Goal: Transaction & Acquisition: Book appointment/travel/reservation

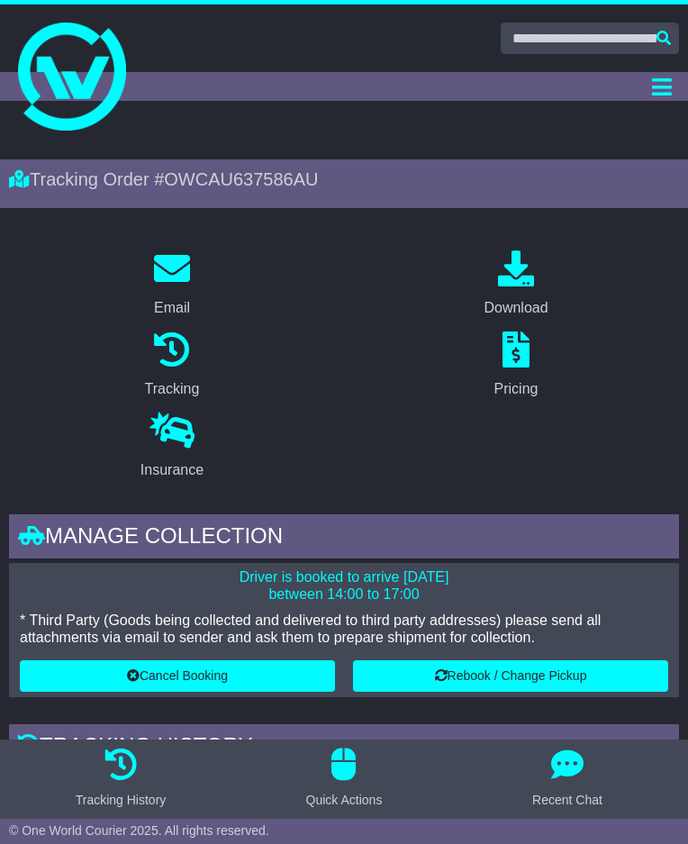
click at [87, 99] on div "Dashboard Quote/Book Domestic International Saved Quotes Drafts Domestic Quote …" at bounding box center [344, 86] width 688 height 29
click at [110, 72] on div "Dashboard Quote/Book Domestic International Saved Quotes Drafts Domestic Quote …" at bounding box center [344, 86] width 688 height 29
click at [103, 72] on div "Dashboard Quote/Book Domestic International Saved Quotes Drafts Domestic Quote …" at bounding box center [344, 86] width 688 height 29
click at [86, 74] on div "Dashboard Quote/Book Domestic International Saved Quotes Drafts Domestic Quote …" at bounding box center [344, 86] width 688 height 29
click at [661, 96] on icon "Toggle navigation" at bounding box center [662, 87] width 20 height 23
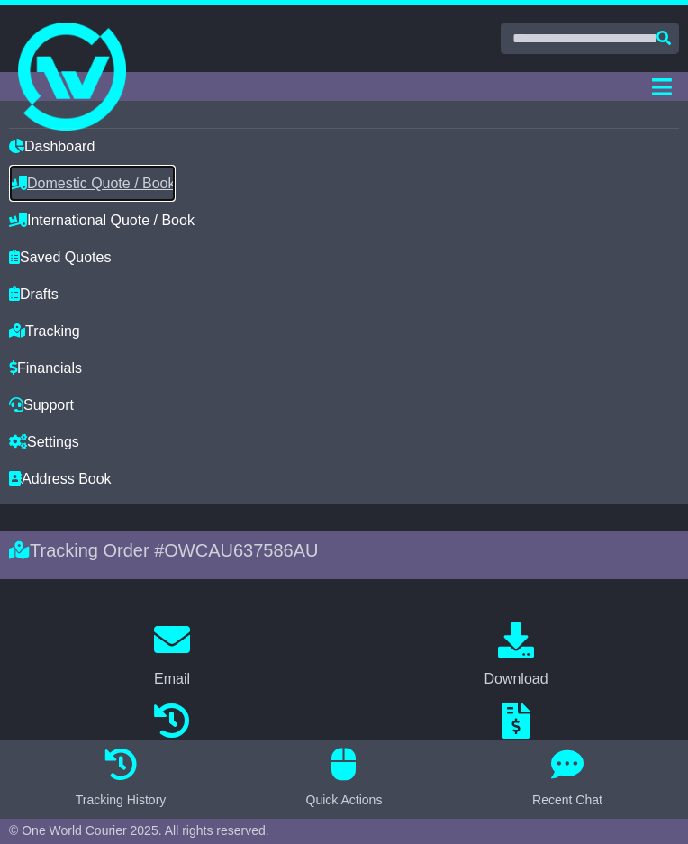
click at [57, 182] on link "Domestic Quote / Book" at bounding box center [92, 183] width 167 height 37
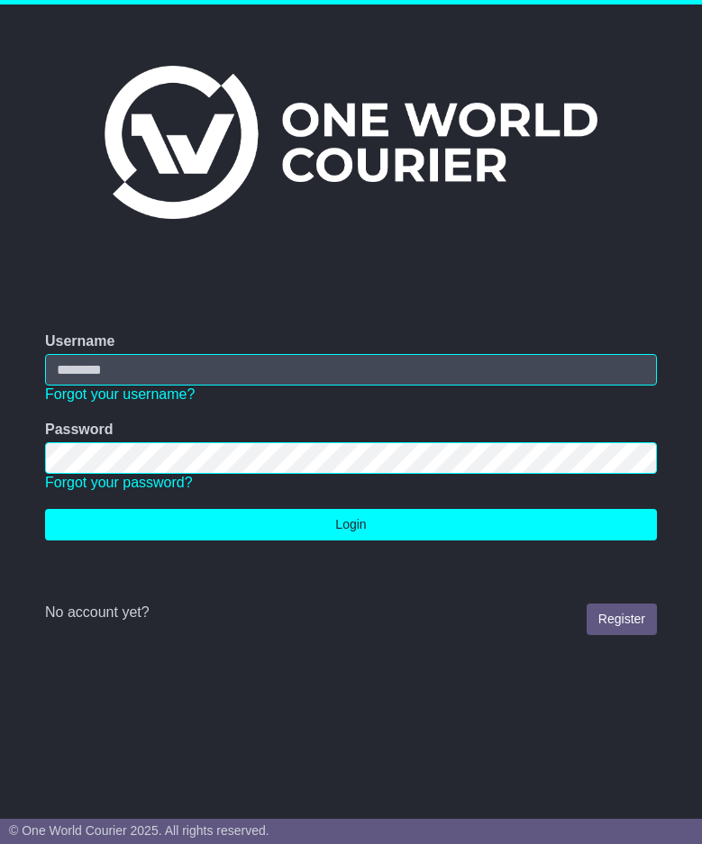
type input "**********"
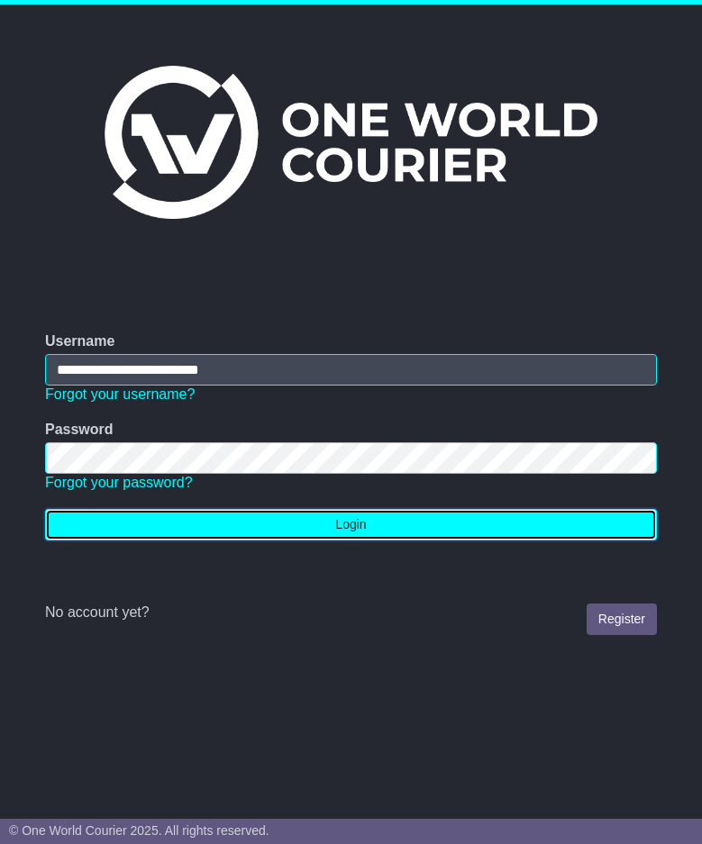
click at [385, 526] on button "Login" at bounding box center [351, 525] width 612 height 32
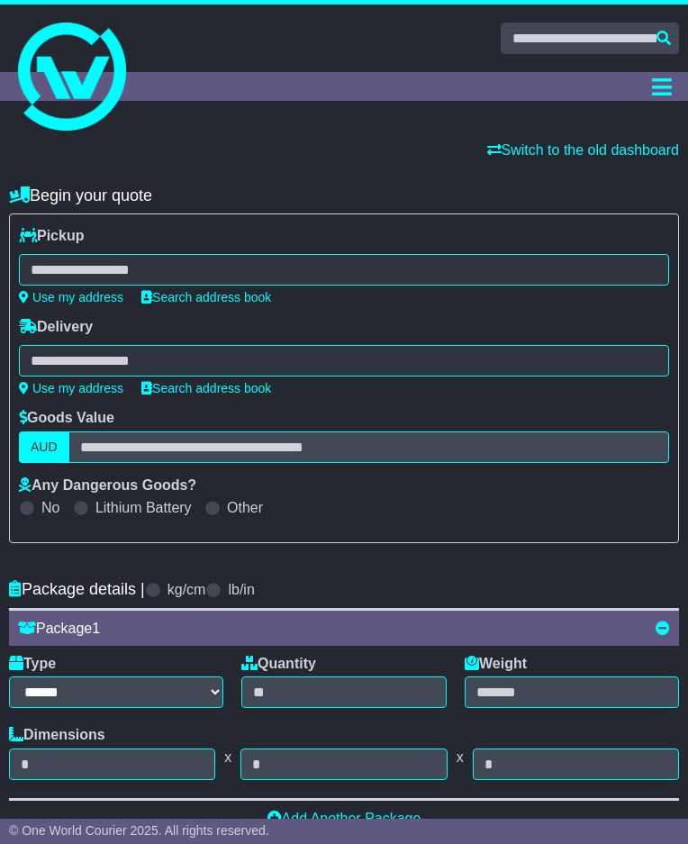
select select
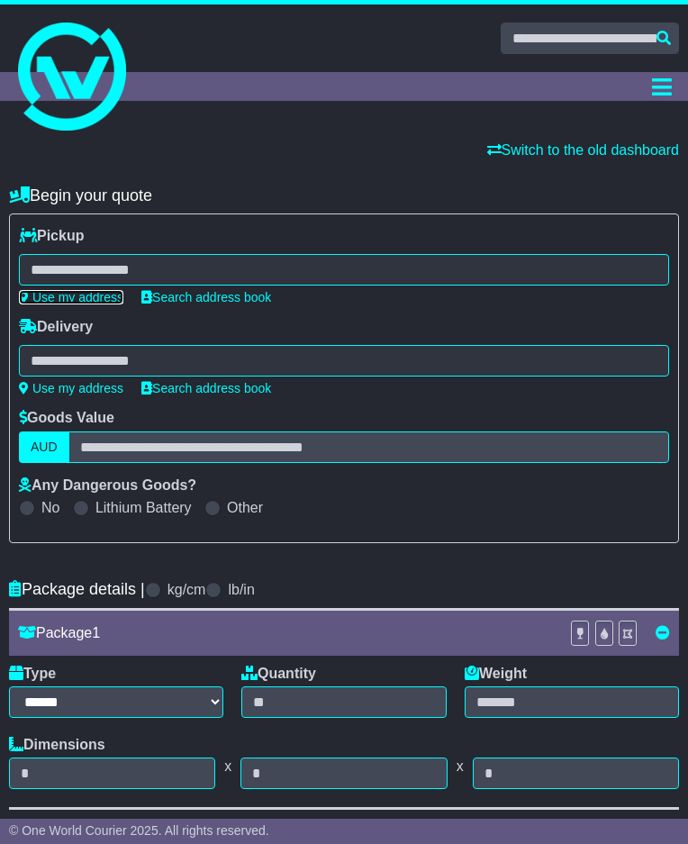
click at [103, 292] on link "Use my address" at bounding box center [71, 297] width 105 height 14
type input "**********"
